Goal: Find specific page/section: Find specific page/section

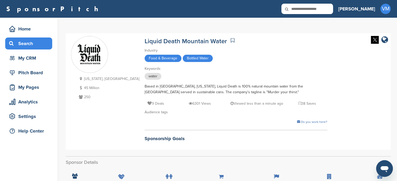
click at [21, 41] on div "Search" at bounding box center [30, 43] width 44 height 9
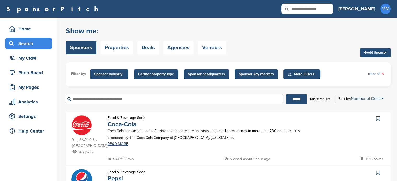
click at [142, 104] on input "text" at bounding box center [175, 99] width 218 height 10
